Goal: Task Accomplishment & Management: Complete application form

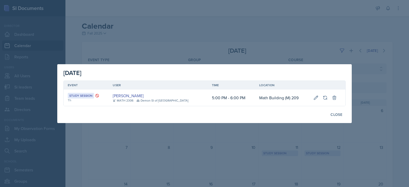
click at [223, 41] on div at bounding box center [204, 93] width 409 height 187
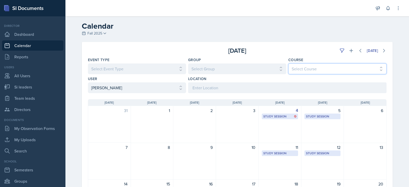
click at [347, 70] on select "Select Course All ACCT 2101 ACCT 2102 ACCT 4050 ANTH 1102 ANTH 3301 ARCH 1000 A…" at bounding box center [337, 68] width 98 height 11
drag, startPoint x: 125, startPoint y: 78, endPoint x: 124, endPoint y: 82, distance: 4.4
click at [125, 80] on div "User" at bounding box center [137, 78] width 98 height 5
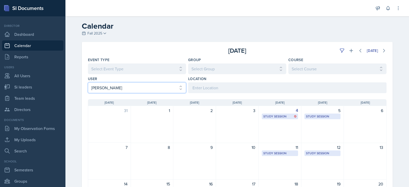
click at [123, 87] on select "Select User All [PERSON_NAME] [PERSON_NAME] [PERSON_NAME] [PERSON_NAME] [PERSON…" at bounding box center [137, 87] width 98 height 11
click at [88, 82] on select "Select User All [PERSON_NAME] [PERSON_NAME] [PERSON_NAME] [PERSON_NAME] [PERSON…" at bounding box center [137, 87] width 98 height 11
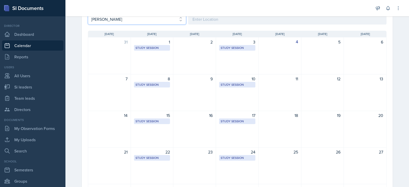
scroll to position [77, 0]
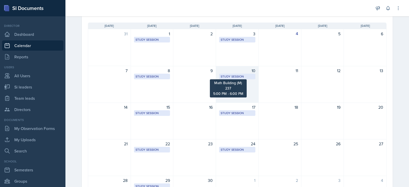
click at [235, 78] on div "Study Session" at bounding box center [236, 76] width 33 height 5
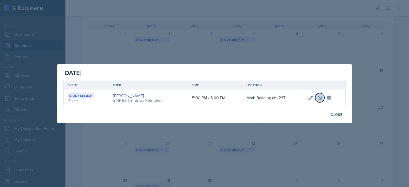
click at [318, 101] on button at bounding box center [319, 97] width 9 height 9
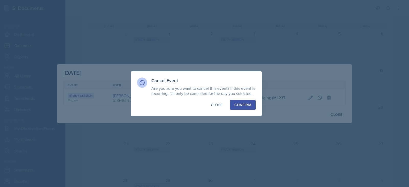
click at [246, 102] on div "Confirm" at bounding box center [242, 104] width 17 height 5
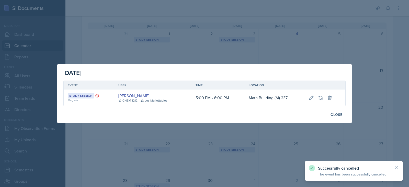
click at [256, 169] on div at bounding box center [204, 93] width 409 height 187
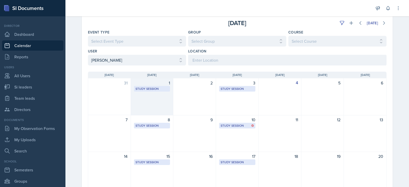
scroll to position [0, 0]
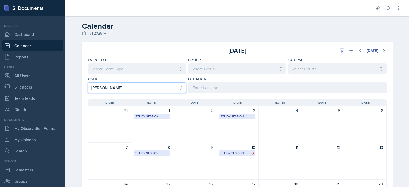
click at [166, 89] on select "Select User All [PERSON_NAME] [PERSON_NAME] [PERSON_NAME] [PERSON_NAME] [PERSON…" at bounding box center [137, 87] width 98 height 11
click at [88, 82] on select "Select User All [PERSON_NAME] [PERSON_NAME] [PERSON_NAME] [PERSON_NAME] [PERSON…" at bounding box center [137, 87] width 98 height 11
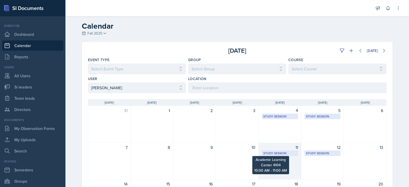
click at [277, 153] on div "Study Session" at bounding box center [279, 153] width 33 height 5
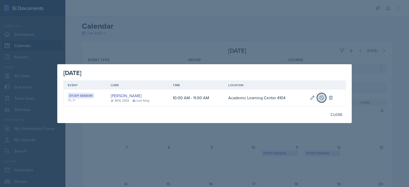
click at [321, 97] on icon at bounding box center [321, 97] width 5 height 5
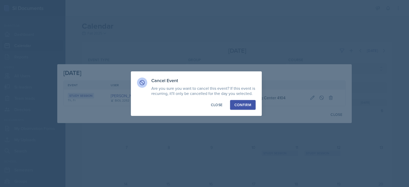
click at [248, 107] on div "Confirm" at bounding box center [242, 104] width 17 height 5
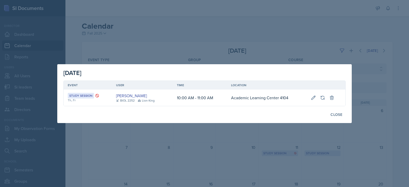
click at [222, 35] on div at bounding box center [204, 93] width 409 height 187
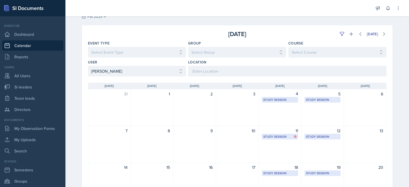
scroll to position [26, 0]
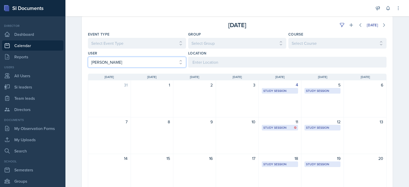
drag, startPoint x: 148, startPoint y: 61, endPoint x: 151, endPoint y: 59, distance: 3.5
click at [148, 61] on select "Select User All [PERSON_NAME] [PERSON_NAME] [PERSON_NAME] [PERSON_NAME] [PERSON…" at bounding box center [137, 62] width 98 height 11
click at [88, 57] on select "Select User All [PERSON_NAME] [PERSON_NAME] [PERSON_NAME] [PERSON_NAME] [PERSON…" at bounding box center [137, 62] width 98 height 11
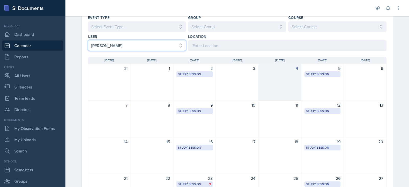
scroll to position [51, 0]
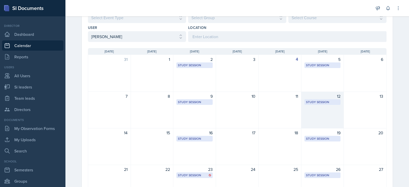
click at [318, 99] on div "Study Session English Building 252 2:00 PM - 2:50 PM" at bounding box center [322, 102] width 36 height 6
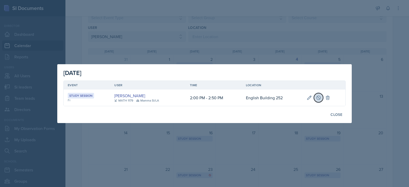
click at [318, 97] on icon at bounding box center [318, 97] width 5 height 5
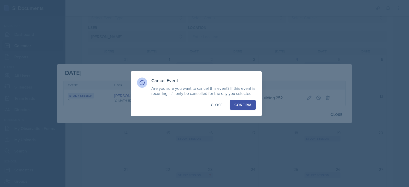
click at [246, 108] on button "Confirm" at bounding box center [243, 105] width 26 height 10
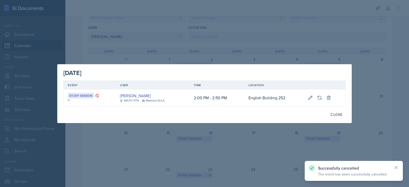
click at [262, 56] on div at bounding box center [204, 93] width 409 height 187
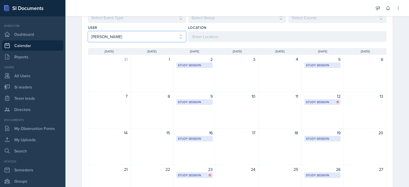
click at [146, 39] on select "Select User All [PERSON_NAME] [PERSON_NAME] [PERSON_NAME] [PERSON_NAME] [PERSON…" at bounding box center [137, 36] width 98 height 11
click at [88, 31] on select "Select User All [PERSON_NAME] [PERSON_NAME] [PERSON_NAME] [PERSON_NAME] [PERSON…" at bounding box center [137, 36] width 98 height 11
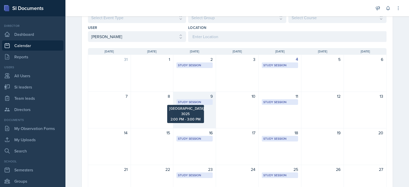
click at [206, 101] on div "Study Session" at bounding box center [194, 102] width 33 height 5
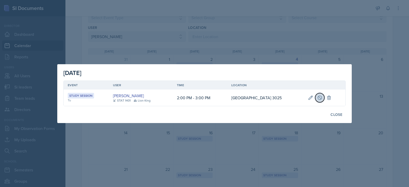
click at [322, 98] on icon at bounding box center [319, 97] width 5 height 5
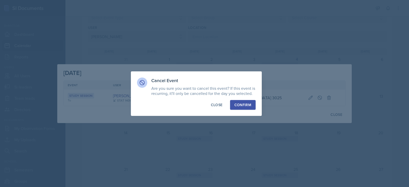
click at [249, 107] on button "Confirm" at bounding box center [243, 105] width 26 height 10
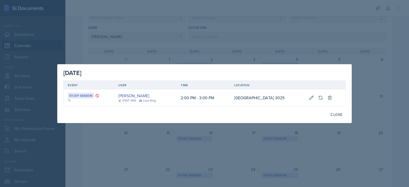
click at [268, 49] on div at bounding box center [204, 93] width 409 height 187
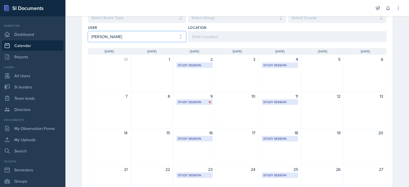
click at [137, 32] on select "Select User All [PERSON_NAME] [PERSON_NAME] [PERSON_NAME] [PERSON_NAME] [PERSON…" at bounding box center [137, 36] width 98 height 11
click at [88, 31] on select "Select User All [PERSON_NAME] [PERSON_NAME] [PERSON_NAME] [PERSON_NAME] [PERSON…" at bounding box center [137, 36] width 98 height 11
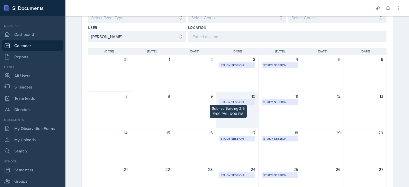
click at [229, 103] on div "Study Session" at bounding box center [236, 102] width 33 height 5
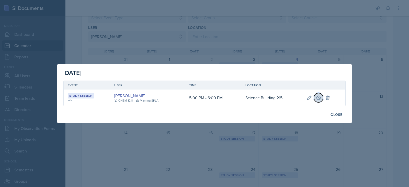
click at [316, 98] on icon at bounding box center [318, 97] width 5 height 5
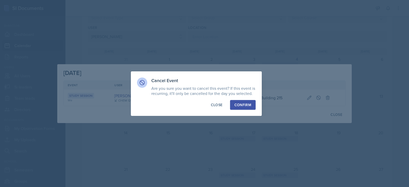
click at [245, 105] on div "Confirm" at bounding box center [242, 104] width 17 height 5
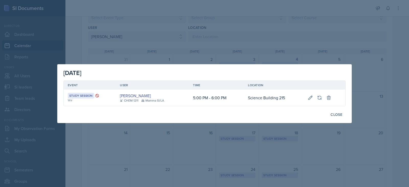
click at [212, 27] on div at bounding box center [204, 93] width 409 height 187
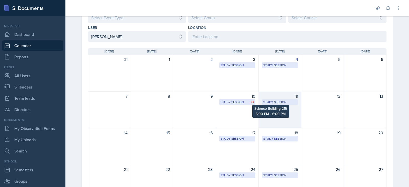
click at [277, 102] on div "Study Session" at bounding box center [279, 102] width 33 height 5
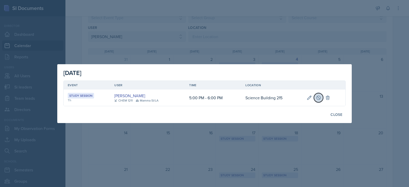
click at [316, 94] on button at bounding box center [318, 97] width 9 height 9
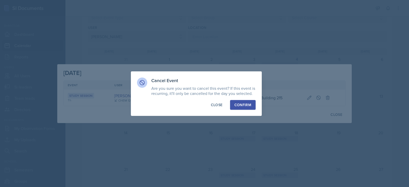
click at [242, 106] on div "Confirm" at bounding box center [242, 104] width 17 height 5
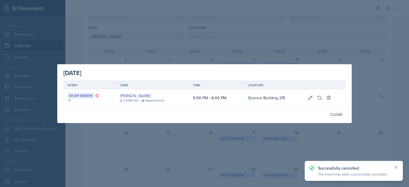
click at [288, 137] on div at bounding box center [204, 93] width 409 height 187
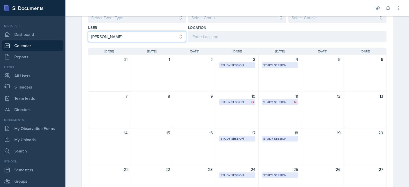
click at [148, 38] on select "Select User All [PERSON_NAME] [PERSON_NAME] [PERSON_NAME] [PERSON_NAME] [PERSON…" at bounding box center [137, 36] width 98 height 11
click at [88, 31] on select "Select User All [PERSON_NAME] [PERSON_NAME] [PERSON_NAME] [PERSON_NAME] [PERSON…" at bounding box center [137, 36] width 98 height 11
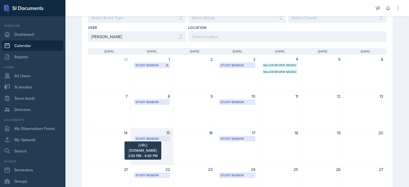
click at [164, 138] on div "Study Session" at bounding box center [151, 138] width 33 height 5
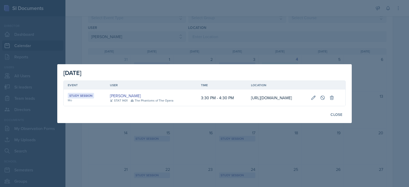
scroll to position [0, 89]
click at [324, 95] on icon at bounding box center [322, 97] width 4 height 4
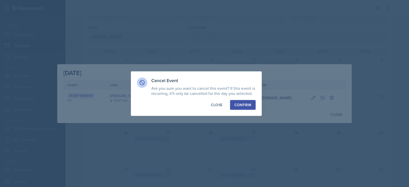
click at [242, 98] on div "Cancel Event Are you sure you want to cancel this event? If this event is recur…" at bounding box center [196, 93] width 131 height 44
click at [244, 102] on div "Confirm" at bounding box center [242, 104] width 17 height 5
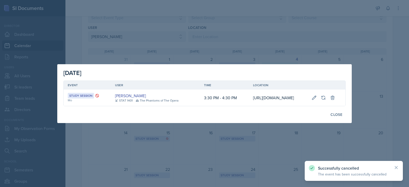
click at [261, 140] on div at bounding box center [204, 93] width 409 height 187
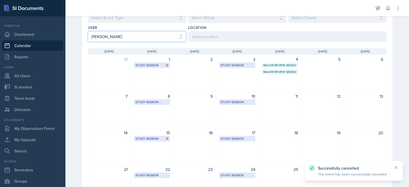
click at [138, 40] on select "Select User All [PERSON_NAME] [PERSON_NAME] [PERSON_NAME] [PERSON_NAME] [PERSON…" at bounding box center [137, 36] width 98 height 11
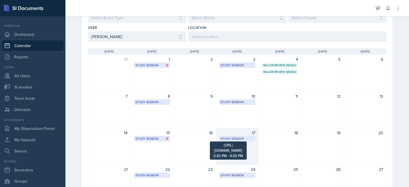
click at [223, 137] on div "Study Session" at bounding box center [236, 138] width 33 height 5
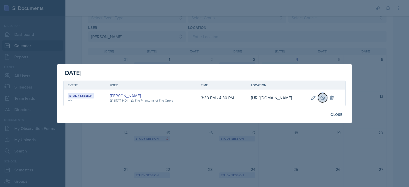
click at [325, 93] on button at bounding box center [322, 97] width 9 height 9
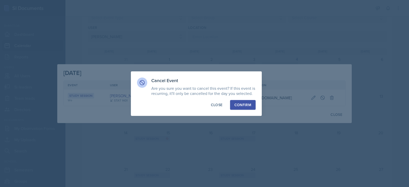
click at [239, 105] on div "Confirm" at bounding box center [242, 104] width 17 height 5
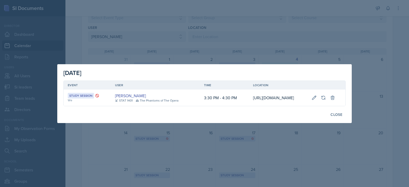
drag, startPoint x: 350, startPoint y: 39, endPoint x: 310, endPoint y: 41, distance: 40.1
click at [350, 39] on div at bounding box center [204, 93] width 409 height 187
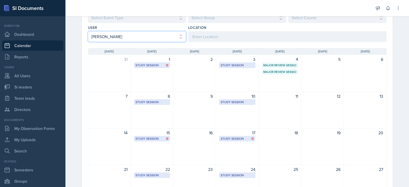
click at [119, 41] on select "Select User All [PERSON_NAME] [PERSON_NAME] [PERSON_NAME] [PERSON_NAME] [PERSON…" at bounding box center [137, 36] width 98 height 11
click at [88, 31] on select "Select User All [PERSON_NAME] [PERSON_NAME] [PERSON_NAME] [PERSON_NAME] [PERSON…" at bounding box center [137, 36] width 98 height 11
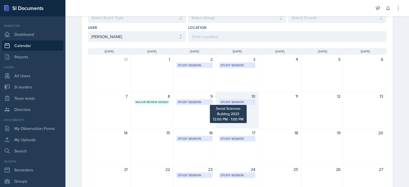
click at [241, 100] on div "Study Session" at bounding box center [236, 102] width 33 height 5
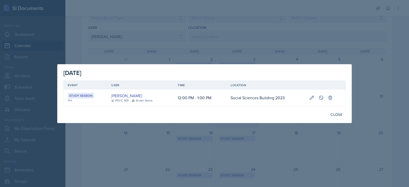
scroll to position [0, 0]
click at [318, 95] on button at bounding box center [320, 97] width 9 height 9
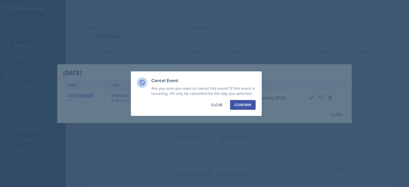
click at [250, 104] on div "Confirm" at bounding box center [242, 104] width 17 height 5
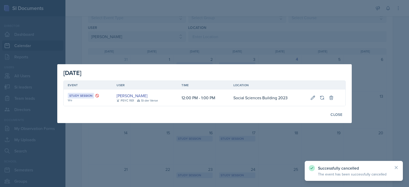
click at [244, 131] on div at bounding box center [204, 93] width 409 height 187
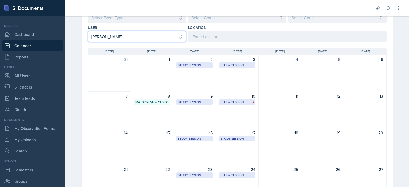
click at [140, 39] on select "Select User All [PERSON_NAME] [PERSON_NAME] [PERSON_NAME] [PERSON_NAME] [PERSON…" at bounding box center [137, 36] width 98 height 11
click at [88, 31] on select "Select User All [PERSON_NAME] [PERSON_NAME] [PERSON_NAME] [PERSON_NAME] [PERSON…" at bounding box center [137, 36] width 98 height 11
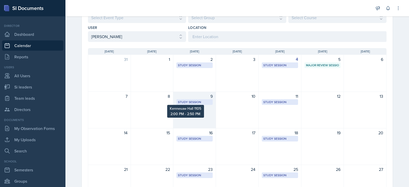
click at [189, 100] on div "Study Session" at bounding box center [194, 102] width 33 height 5
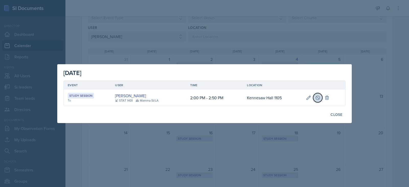
click at [316, 96] on icon at bounding box center [317, 97] width 4 height 4
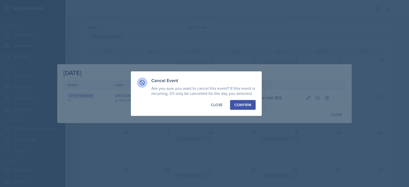
click at [235, 106] on div "Confirm" at bounding box center [242, 104] width 17 height 5
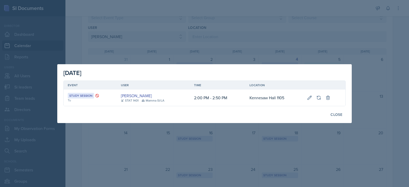
click at [165, 53] on div at bounding box center [204, 93] width 409 height 187
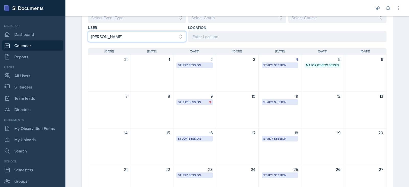
click at [150, 37] on select "Select User All [PERSON_NAME] [PERSON_NAME] [PERSON_NAME] [PERSON_NAME] [PERSON…" at bounding box center [137, 36] width 98 height 11
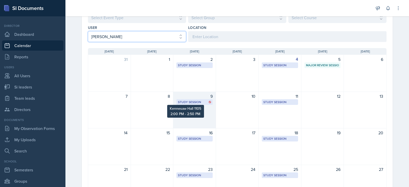
click at [88, 31] on select "Select User All [PERSON_NAME] [PERSON_NAME] [PERSON_NAME] [PERSON_NAME] [PERSON…" at bounding box center [137, 36] width 98 height 11
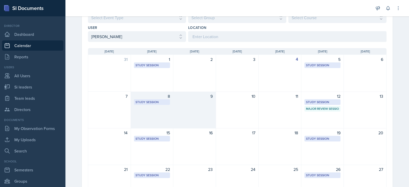
click at [165, 104] on div "Study Session [URL][DOMAIN_NAME] 5:00 PM - 6:00 PM" at bounding box center [152, 102] width 36 height 6
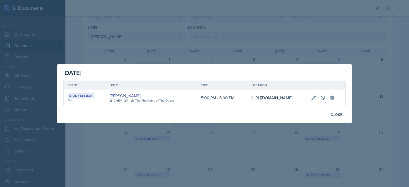
scroll to position [0, 83]
click at [325, 95] on icon at bounding box center [322, 97] width 5 height 5
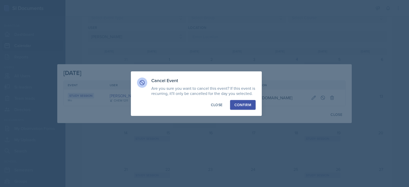
click at [240, 106] on div "Confirm" at bounding box center [242, 104] width 17 height 5
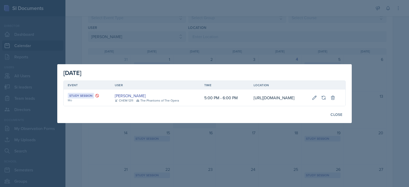
click at [353, 37] on div at bounding box center [204, 93] width 409 height 187
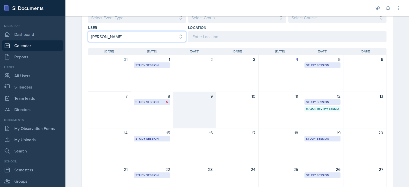
click at [130, 37] on select "Select User All [PERSON_NAME] [PERSON_NAME] [PERSON_NAME] [PERSON_NAME] [PERSON…" at bounding box center [137, 36] width 98 height 11
click at [88, 31] on select "Select User All [PERSON_NAME] [PERSON_NAME] [PERSON_NAME] [PERSON_NAME] [PERSON…" at bounding box center [137, 36] width 98 height 11
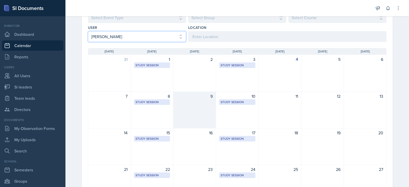
click at [161, 37] on select "Select User All [PERSON_NAME] [PERSON_NAME] [PERSON_NAME] [PERSON_NAME] [PERSON…" at bounding box center [137, 36] width 98 height 11
click at [88, 31] on select "Select User All [PERSON_NAME] [PERSON_NAME] [PERSON_NAME] [PERSON_NAME] [PERSON…" at bounding box center [137, 36] width 98 height 11
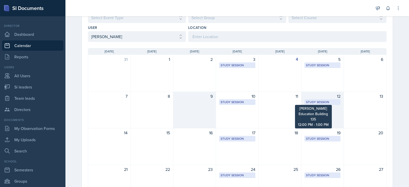
click at [328, 103] on div "Study Session" at bounding box center [322, 102] width 33 height 5
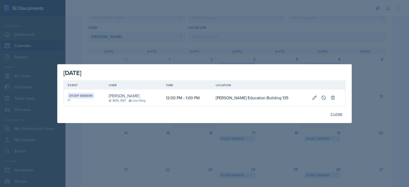
scroll to position [0, 0]
click at [321, 99] on icon at bounding box center [323, 97] width 4 height 4
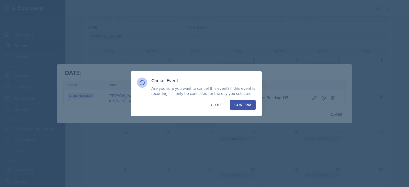
click at [245, 105] on div "Confirm" at bounding box center [242, 104] width 17 height 5
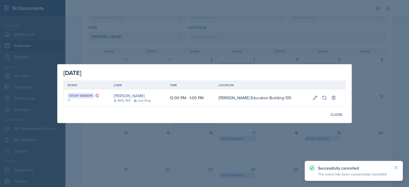
click at [221, 150] on div at bounding box center [204, 93] width 409 height 187
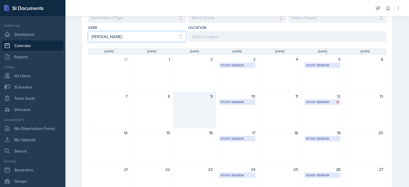
click at [158, 40] on select "Select User All [PERSON_NAME] [PERSON_NAME] [PERSON_NAME] [PERSON_NAME] [PERSON…" at bounding box center [137, 36] width 98 height 11
click at [88, 31] on select "Select User All [PERSON_NAME] [PERSON_NAME] [PERSON_NAME] [PERSON_NAME] [PERSON…" at bounding box center [137, 36] width 98 height 11
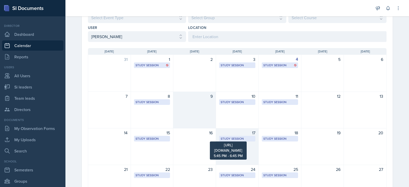
click at [231, 137] on div "Study Session" at bounding box center [236, 138] width 33 height 5
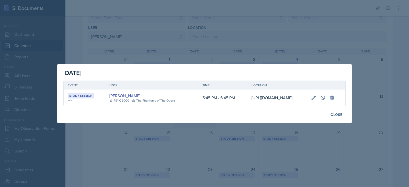
scroll to position [0, 79]
click at [325, 95] on icon at bounding box center [322, 97] width 5 height 5
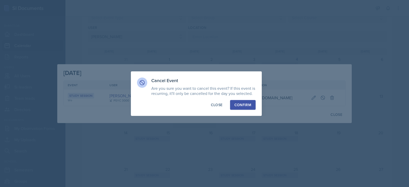
click at [242, 103] on div "Confirm" at bounding box center [242, 104] width 17 height 5
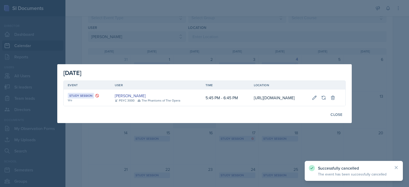
click at [302, 156] on div at bounding box center [204, 93] width 409 height 187
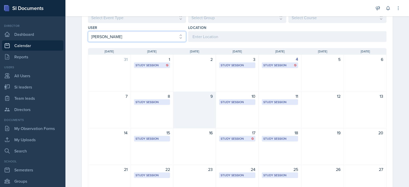
click at [157, 34] on select "Select User All [PERSON_NAME] [PERSON_NAME] [PERSON_NAME] [PERSON_NAME] [PERSON…" at bounding box center [137, 36] width 98 height 11
click at [88, 31] on select "Select User All [PERSON_NAME] [PERSON_NAME] [PERSON_NAME] [PERSON_NAME] [PERSON…" at bounding box center [137, 36] width 98 height 11
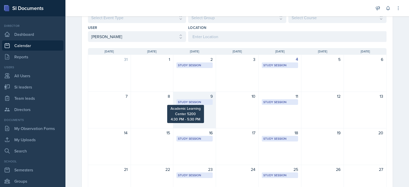
click at [197, 101] on div "Study Session" at bounding box center [194, 102] width 33 height 5
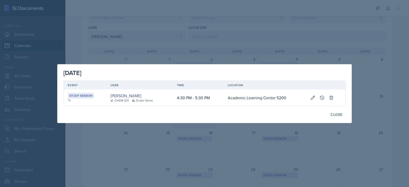
scroll to position [0, 0]
click at [322, 94] on button at bounding box center [321, 97] width 9 height 9
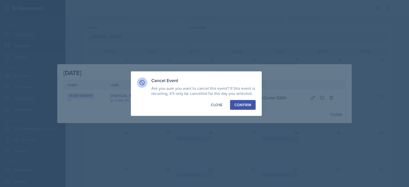
click at [248, 100] on button "Confirm" at bounding box center [243, 105] width 26 height 10
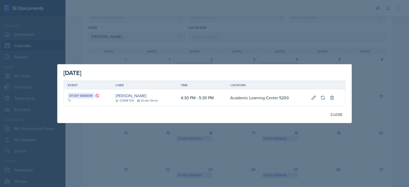
click at [209, 8] on div at bounding box center [204, 93] width 409 height 187
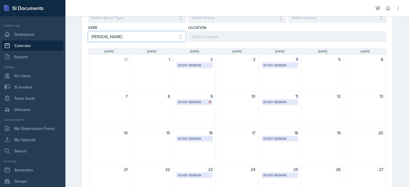
click at [148, 36] on select "Select User All [PERSON_NAME] [PERSON_NAME] [PERSON_NAME] [PERSON_NAME] [PERSON…" at bounding box center [137, 36] width 98 height 11
click at [88, 31] on select "Select User All [PERSON_NAME] [PERSON_NAME] [PERSON_NAME] [PERSON_NAME] [PERSON…" at bounding box center [137, 36] width 98 height 11
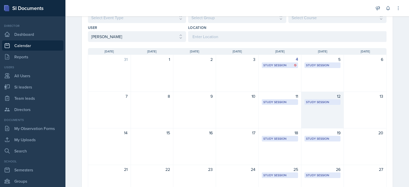
click at [317, 103] on div "Study Session" at bounding box center [322, 102] width 33 height 5
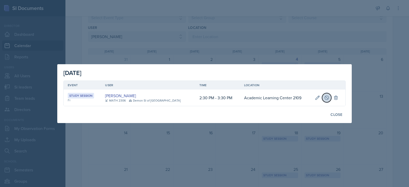
click at [327, 100] on button at bounding box center [326, 97] width 9 height 9
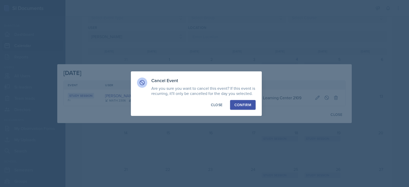
click at [242, 104] on div "Confirm" at bounding box center [242, 104] width 17 height 5
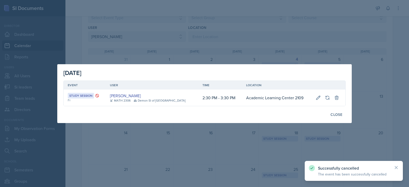
click at [263, 149] on div at bounding box center [204, 93] width 409 height 187
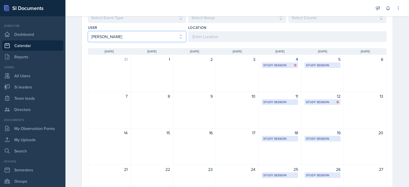
click at [162, 38] on select "Select User All [PERSON_NAME] [PERSON_NAME] [PERSON_NAME] [PERSON_NAME] [PERSON…" at bounding box center [137, 36] width 98 height 11
click at [88, 31] on select "Select User All [PERSON_NAME] [PERSON_NAME] [PERSON_NAME] [PERSON_NAME] [PERSON…" at bounding box center [137, 36] width 98 height 11
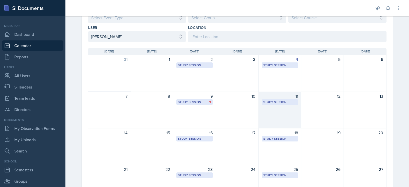
click at [283, 105] on div "11 Study Session [GEOGRAPHIC_DATA] 5200 4:30 PM - 5:30 PM" at bounding box center [279, 109] width 43 height 37
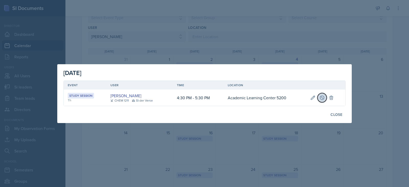
click at [325, 100] on button at bounding box center [321, 97] width 9 height 9
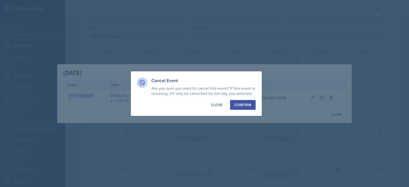
click at [249, 104] on div "Confirm" at bounding box center [242, 104] width 17 height 5
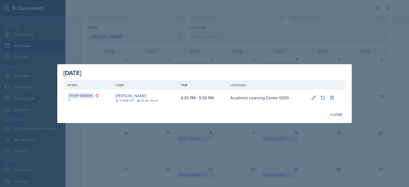
click at [199, 29] on div at bounding box center [204, 93] width 409 height 187
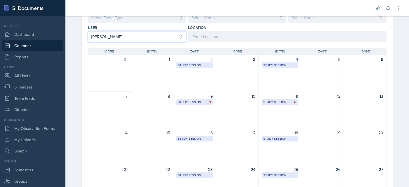
click at [144, 35] on select "Select User All [PERSON_NAME] [PERSON_NAME] [PERSON_NAME] [PERSON_NAME] [PERSON…" at bounding box center [137, 36] width 98 height 11
click at [88, 31] on select "Select User All [PERSON_NAME] [PERSON_NAME] [PERSON_NAME] [PERSON_NAME] [PERSON…" at bounding box center [137, 36] width 98 height 11
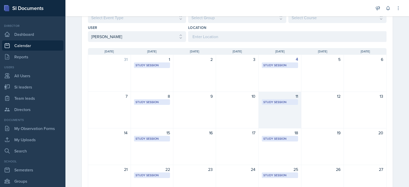
click at [279, 105] on div "11 Study Session [GEOGRAPHIC_DATA] 3024 2:00 PM - 3:00 PM" at bounding box center [279, 109] width 43 height 37
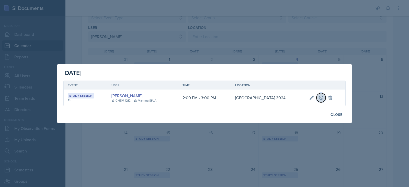
click at [320, 98] on icon at bounding box center [320, 97] width 5 height 5
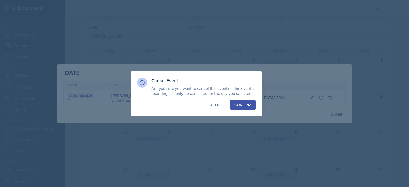
click at [254, 105] on button "Confirm" at bounding box center [243, 105] width 26 height 10
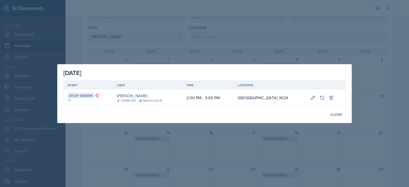
click at [163, 47] on div at bounding box center [204, 93] width 409 height 187
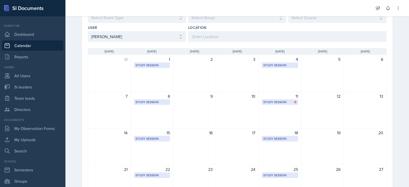
click at [149, 30] on div "User Select User All [PERSON_NAME] [PERSON_NAME] [PERSON_NAME] [PERSON_NAME] [P…" at bounding box center [137, 33] width 98 height 17
click at [148, 40] on select "Select User All [PERSON_NAME] [PERSON_NAME] [PERSON_NAME] [PERSON_NAME] [PERSON…" at bounding box center [137, 36] width 98 height 11
click at [88, 31] on select "Select User All [PERSON_NAME] [PERSON_NAME] [PERSON_NAME] [PERSON_NAME] [PERSON…" at bounding box center [137, 36] width 98 height 11
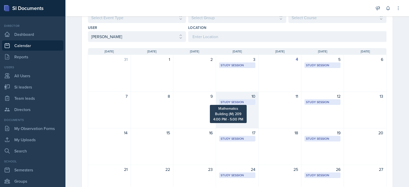
click at [234, 102] on div "Study Session" at bounding box center [236, 102] width 33 height 5
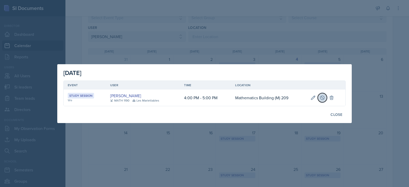
click at [320, 97] on icon at bounding box center [322, 97] width 4 height 4
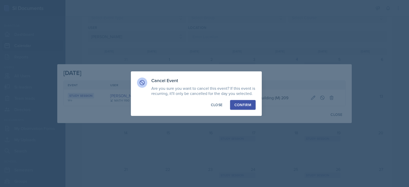
click at [256, 106] on div "Cancel Event Are you sure you want to cancel this event? If this event is recur…" at bounding box center [196, 93] width 131 height 44
click at [251, 106] on div "Confirm" at bounding box center [242, 104] width 17 height 5
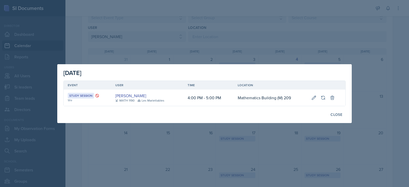
click at [231, 45] on div at bounding box center [204, 93] width 409 height 187
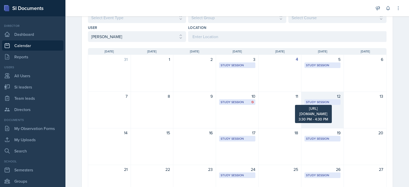
click at [328, 102] on div "Study Session" at bounding box center [322, 102] width 33 height 5
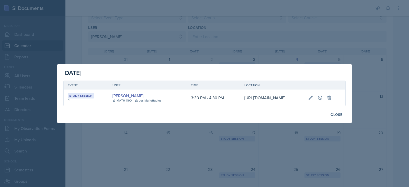
scroll to position [0, 76]
click at [321, 97] on icon at bounding box center [320, 97] width 4 height 4
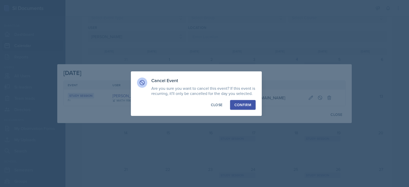
click at [248, 101] on button "Confirm" at bounding box center [243, 105] width 26 height 10
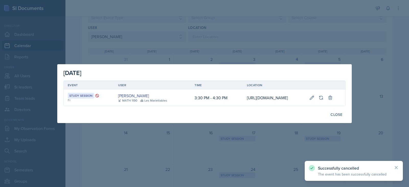
click at [391, 136] on div at bounding box center [204, 93] width 409 height 187
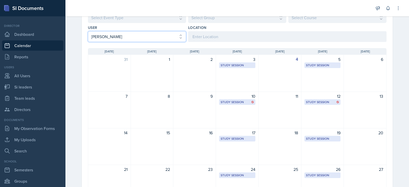
click at [152, 36] on select "Select User All [PERSON_NAME] [PERSON_NAME] [PERSON_NAME] [PERSON_NAME] [PERSON…" at bounding box center [137, 36] width 98 height 11
click at [88, 31] on select "Select User All [PERSON_NAME] [PERSON_NAME] [PERSON_NAME] [PERSON_NAME] [PERSON…" at bounding box center [137, 36] width 98 height 11
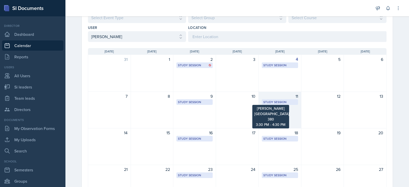
click at [286, 103] on div "Study Session" at bounding box center [279, 102] width 33 height 5
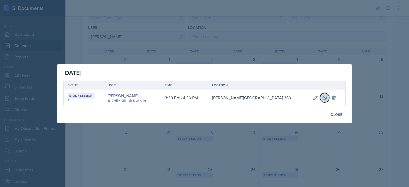
click at [320, 99] on button at bounding box center [324, 97] width 9 height 9
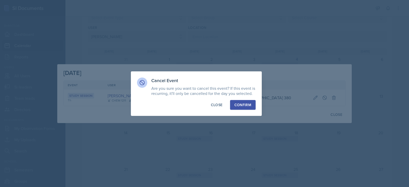
click at [245, 104] on div "Confirm" at bounding box center [242, 104] width 17 height 5
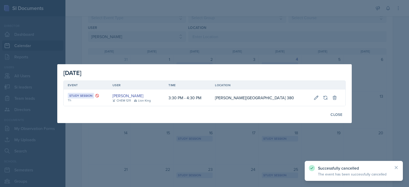
click at [268, 149] on div at bounding box center [204, 93] width 409 height 187
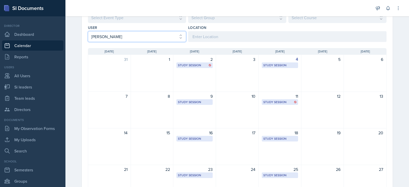
click at [169, 41] on select "Select User All [PERSON_NAME] [PERSON_NAME] [PERSON_NAME] [PERSON_NAME] [PERSON…" at bounding box center [137, 36] width 98 height 11
click at [88, 31] on select "Select User All [PERSON_NAME] [PERSON_NAME] [PERSON_NAME] [PERSON_NAME] [PERSON…" at bounding box center [137, 36] width 98 height 11
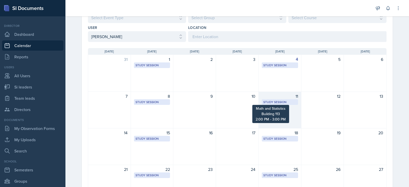
click at [268, 100] on div "Study Session" at bounding box center [279, 102] width 33 height 5
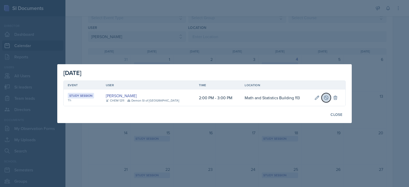
click at [323, 95] on icon at bounding box center [325, 97] width 5 height 5
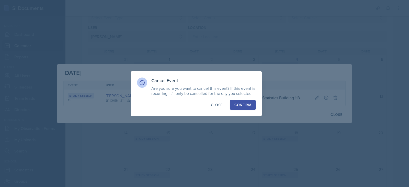
click at [238, 102] on div "Confirm" at bounding box center [242, 104] width 17 height 5
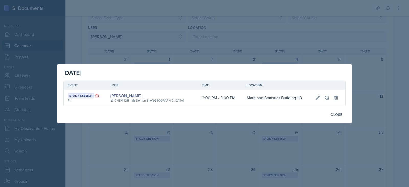
click at [239, 43] on div at bounding box center [204, 93] width 409 height 187
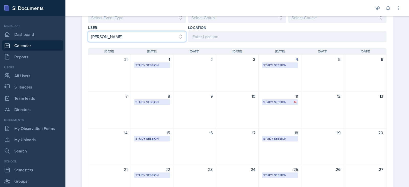
click at [112, 37] on select "Select User All [PERSON_NAME] [PERSON_NAME] [PERSON_NAME] [PERSON_NAME] [PERSON…" at bounding box center [137, 36] width 98 height 11
click at [88, 31] on select "Select User All [PERSON_NAME] [PERSON_NAME] [PERSON_NAME] [PERSON_NAME] [PERSON…" at bounding box center [137, 36] width 98 height 11
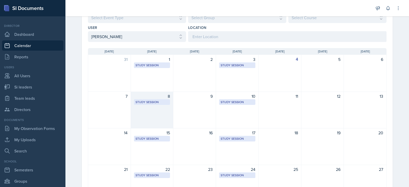
click at [145, 99] on div "8" at bounding box center [152, 96] width 36 height 6
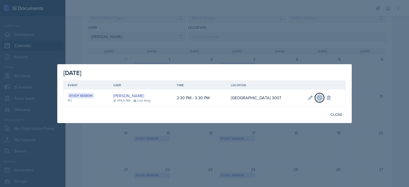
click at [319, 97] on icon at bounding box center [319, 97] width 4 height 4
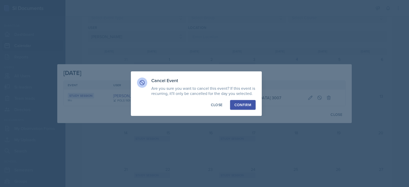
click at [250, 107] on div "Confirm" at bounding box center [242, 104] width 17 height 5
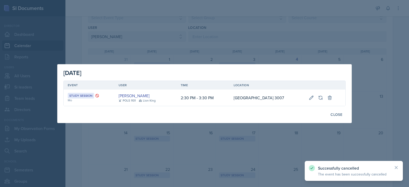
click at [251, 147] on div at bounding box center [204, 93] width 409 height 187
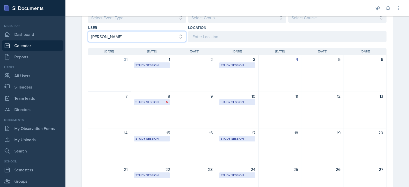
click at [160, 34] on select "Select User All [PERSON_NAME] [PERSON_NAME] [PERSON_NAME] [PERSON_NAME] [PERSON…" at bounding box center [137, 36] width 98 height 11
click at [88, 31] on select "Select User All [PERSON_NAME] [PERSON_NAME] [PERSON_NAME] [PERSON_NAME] [PERSON…" at bounding box center [137, 36] width 98 height 11
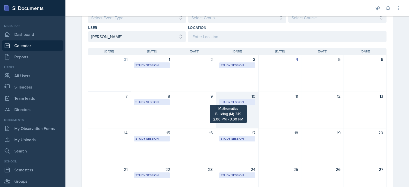
click at [232, 104] on div "Study Session" at bounding box center [236, 102] width 33 height 5
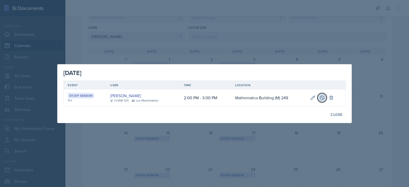
click at [319, 98] on icon at bounding box center [321, 97] width 5 height 5
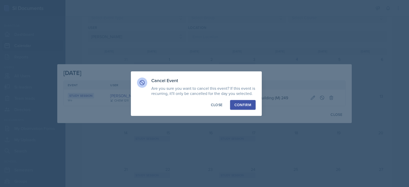
click at [241, 105] on div "Confirm" at bounding box center [242, 104] width 17 height 5
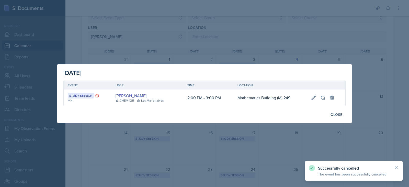
click at [242, 56] on div at bounding box center [204, 93] width 409 height 187
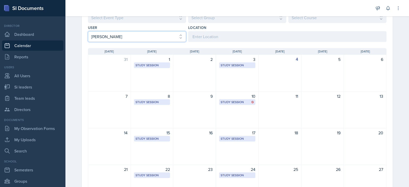
click at [152, 36] on select "Select User All [PERSON_NAME] [PERSON_NAME] [PERSON_NAME] [PERSON_NAME] [PERSON…" at bounding box center [137, 36] width 98 height 11
select select "ea152c1e-5aad-4af8-8b67-0b448f19fee7"
click at [88, 31] on select "Select User All [PERSON_NAME] [PERSON_NAME] [PERSON_NAME] [PERSON_NAME] [PERSON…" at bounding box center [137, 36] width 98 height 11
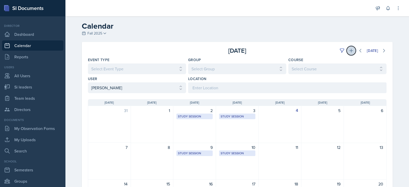
click at [349, 55] on button at bounding box center [350, 50] width 9 height 9
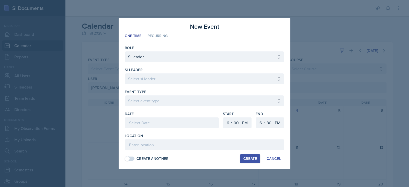
click at [369, 88] on div at bounding box center [204, 93] width 409 height 187
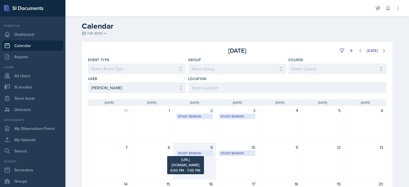
click at [196, 151] on div "Study Session" at bounding box center [194, 153] width 33 height 5
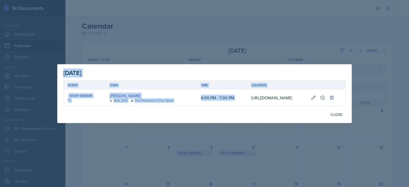
scroll to position [0, 93]
drag, startPoint x: 217, startPoint y: 87, endPoint x: 294, endPoint y: 109, distance: 80.9
click at [294, 106] on td "[URL][DOMAIN_NAME]" at bounding box center [277, 97] width 60 height 16
copy td "[URL][DOMAIN_NAME]"
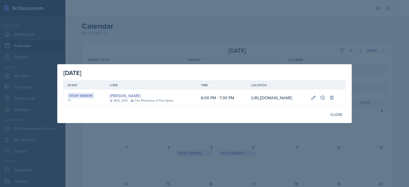
click at [307, 40] on div at bounding box center [204, 93] width 409 height 187
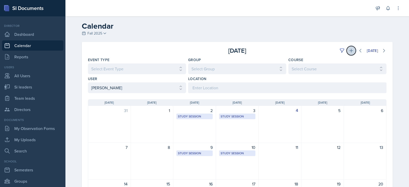
click at [348, 48] on icon at bounding box center [350, 50] width 5 height 5
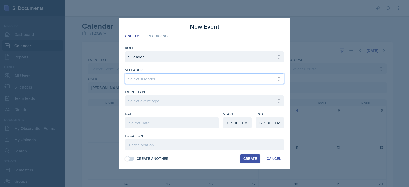
click at [186, 78] on select "Select si leader [PERSON_NAME] [PERSON_NAME] [PERSON_NAME] [PERSON_NAME] [PERSO…" at bounding box center [204, 78] width 159 height 11
select select "72fb0399-97f8-4d2c-9252-cab73398ea0a"
click at [125, 73] on select "Select si leader [PERSON_NAME] [PERSON_NAME] [PERSON_NAME] [PERSON_NAME] [PERSO…" at bounding box center [204, 78] width 159 height 11
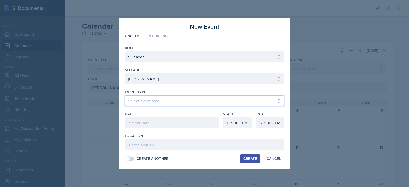
click at [192, 105] on select "Select event type Major Review Session Study Session" at bounding box center [204, 100] width 159 height 11
select select "66bb7cbf-e419-488b-a7ef-f63bc5f9ed04"
click at [125, 95] on select "Select event type Major Review Session Study Session" at bounding box center [204, 100] width 159 height 11
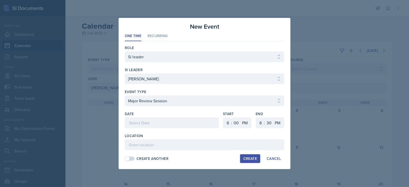
click at [170, 123] on div at bounding box center [172, 122] width 94 height 11
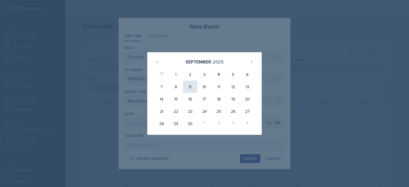
click at [189, 91] on div "9" at bounding box center [190, 86] width 14 height 12
type input "[DATE]"
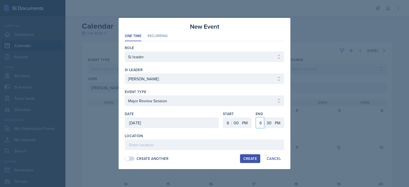
click at [257, 123] on select "1 2 3 4 5 6 7 8 9 10 11 12" at bounding box center [260, 122] width 8 height 11
select select "8"
click at [256, 117] on select "1 2 3 4 5 6 7 8 9 10 11 12" at bounding box center [260, 122] width 8 height 11
click at [269, 123] on select "00 05 10 15 20 25 30 35 40 45 50 55" at bounding box center [269, 122] width 8 height 11
select select "0"
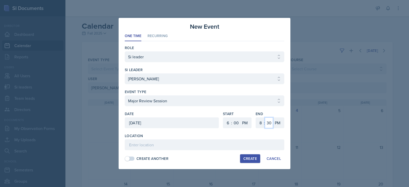
click at [265, 117] on select "00 05 10 15 20 25 30 35 40 45 50 55" at bounding box center [269, 122] width 8 height 11
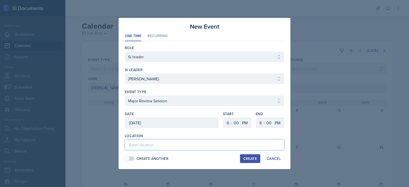
click at [197, 144] on input at bounding box center [204, 144] width 159 height 11
paste input "[URL][DOMAIN_NAME]"
type input "[URL][DOMAIN_NAME]"
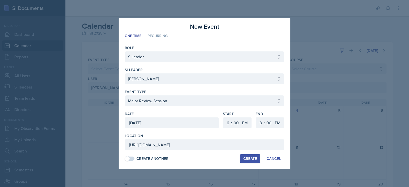
scroll to position [0, 0]
click at [259, 160] on button "Create" at bounding box center [250, 158] width 20 height 9
select select
select select "6"
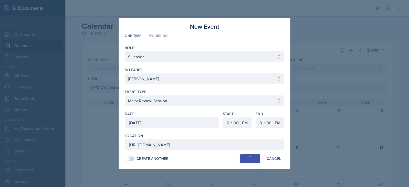
select select "30"
